Goal: Information Seeking & Learning: Learn about a topic

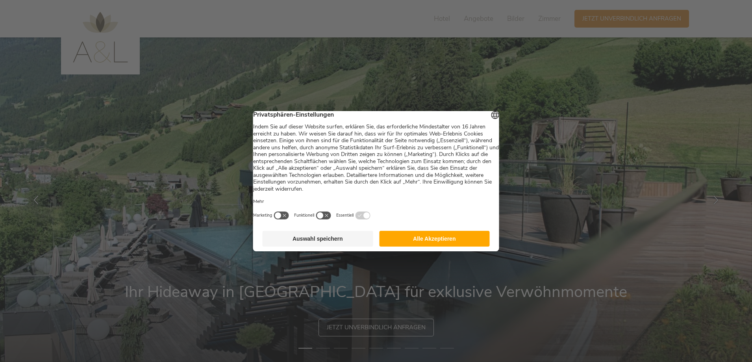
click at [416, 237] on button "Alle Akzeptieren" at bounding box center [434, 239] width 111 height 16
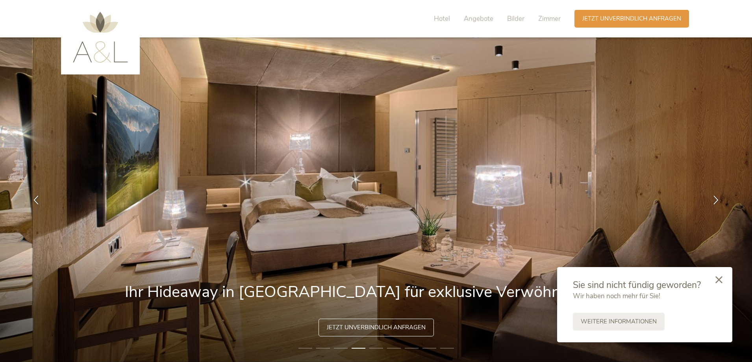
click at [718, 279] on icon at bounding box center [719, 279] width 7 height 7
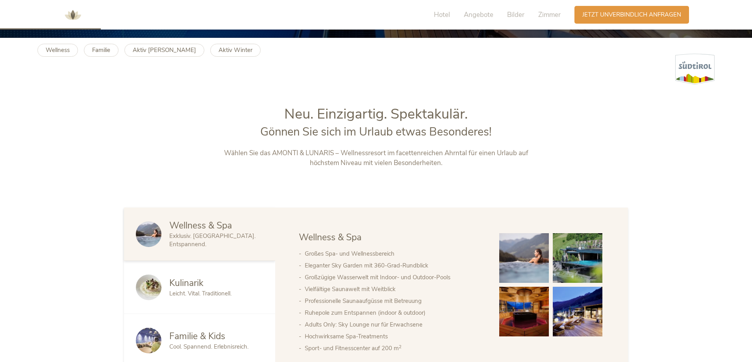
scroll to position [354, 0]
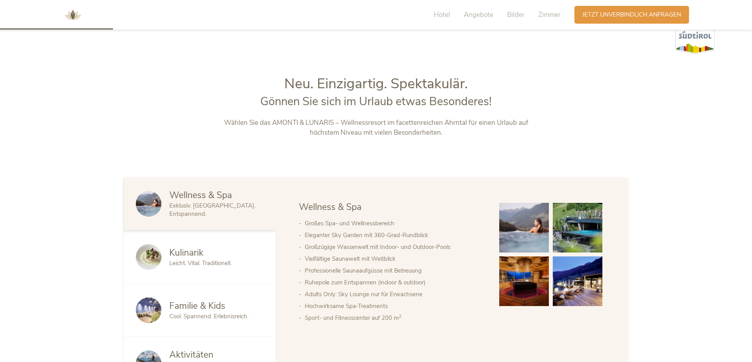
click at [194, 252] on span "Kulinarik" at bounding box center [186, 253] width 34 height 12
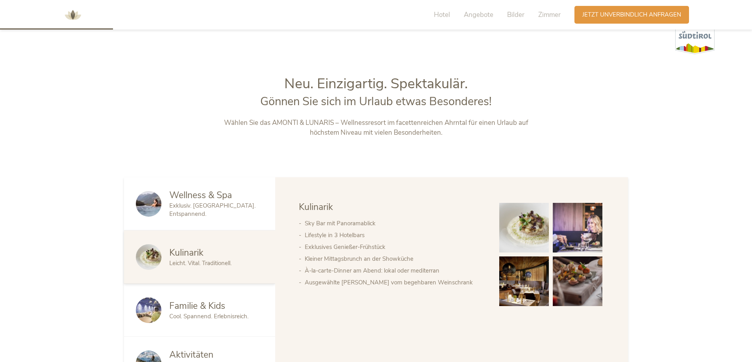
click at [532, 225] on img at bounding box center [524, 228] width 50 height 50
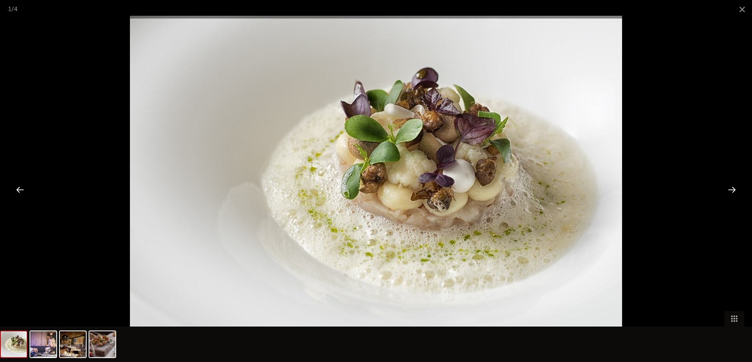
click at [733, 190] on div at bounding box center [732, 189] width 24 height 24
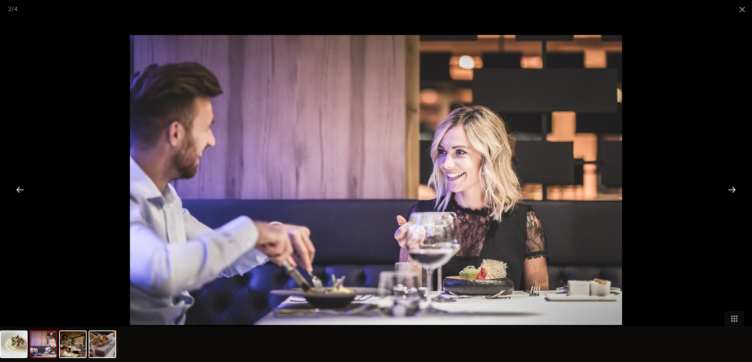
click at [733, 190] on div at bounding box center [732, 189] width 24 height 24
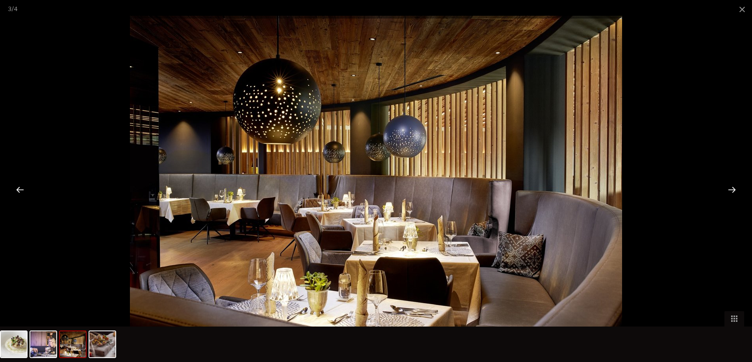
click at [733, 190] on div at bounding box center [732, 189] width 24 height 24
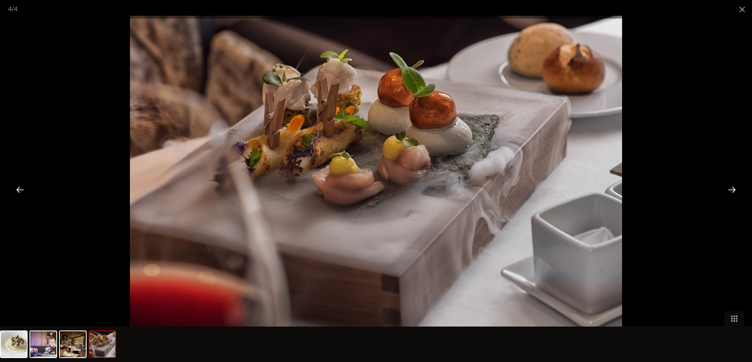
click at [733, 190] on div at bounding box center [732, 189] width 24 height 24
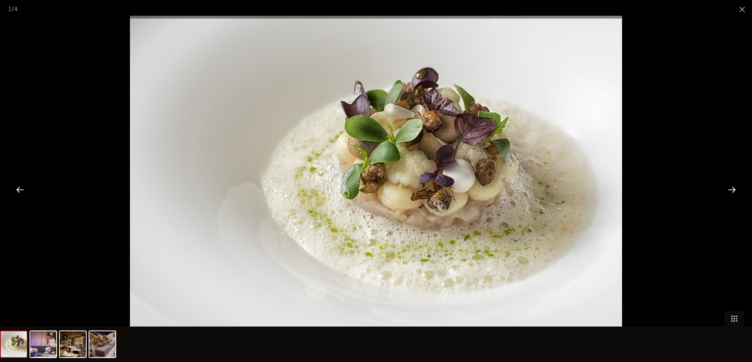
click at [736, 191] on div at bounding box center [732, 189] width 24 height 24
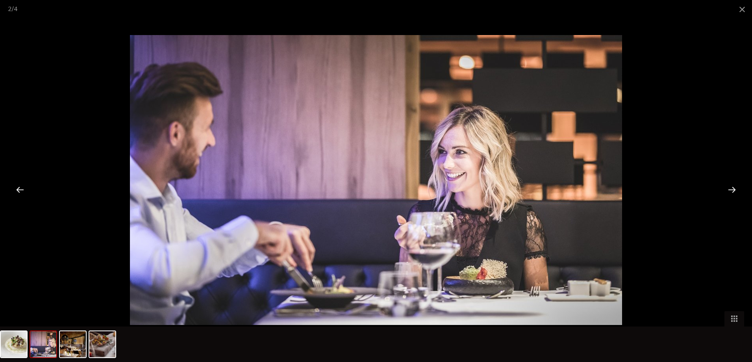
click at [13, 188] on div at bounding box center [20, 189] width 24 height 24
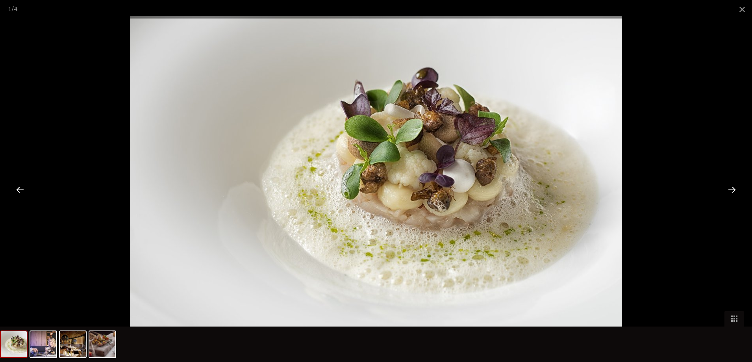
scroll to position [551, 0]
click at [746, 7] on span at bounding box center [743, 9] width 20 height 19
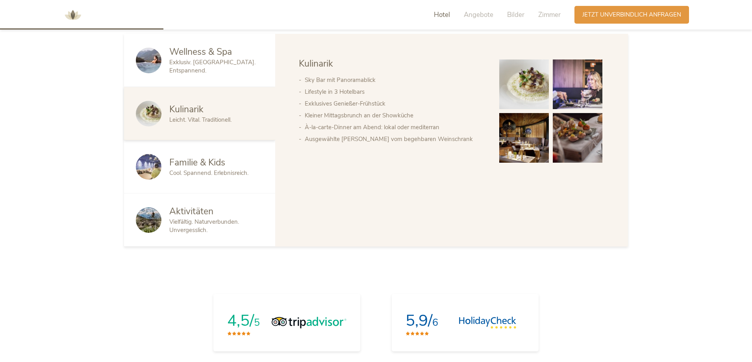
scroll to position [512, 0]
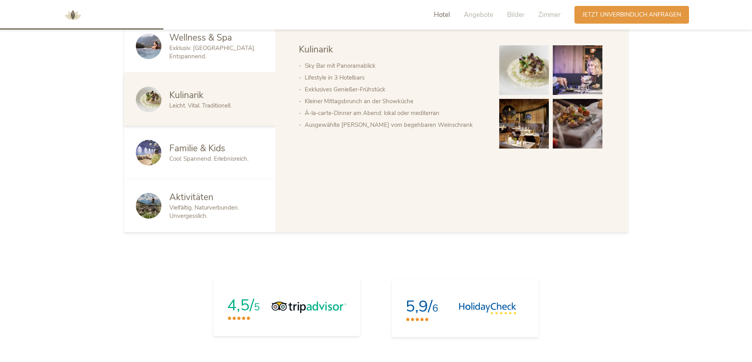
click at [301, 307] on img at bounding box center [309, 307] width 75 height 12
